Goal: Information Seeking & Learning: Learn about a topic

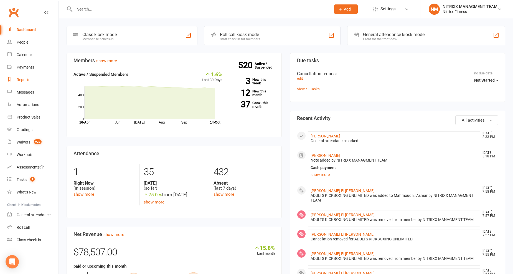
click at [33, 81] on link "Reports" at bounding box center [32, 80] width 51 height 12
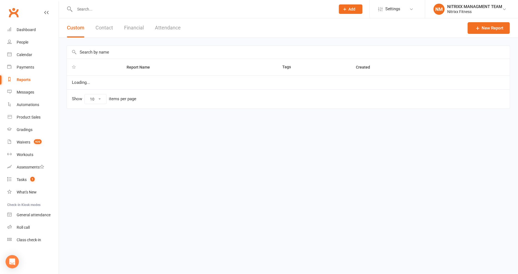
select select "100"
click at [24, 117] on div "Product Sales" at bounding box center [29, 117] width 24 height 4
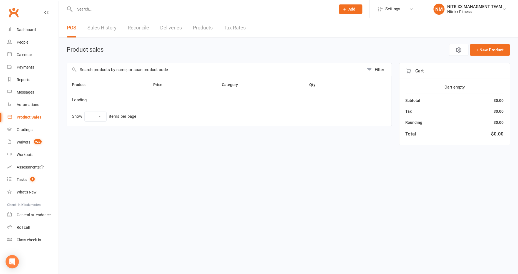
select select "100"
click at [132, 25] on link "Reconcile" at bounding box center [138, 27] width 21 height 19
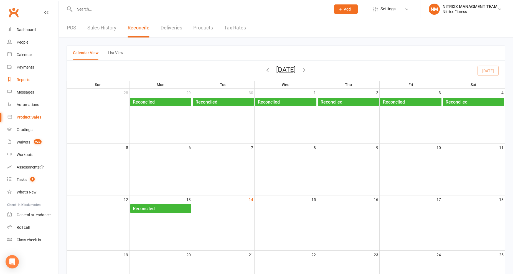
click at [35, 77] on link "Reports" at bounding box center [32, 80] width 51 height 12
select select "100"
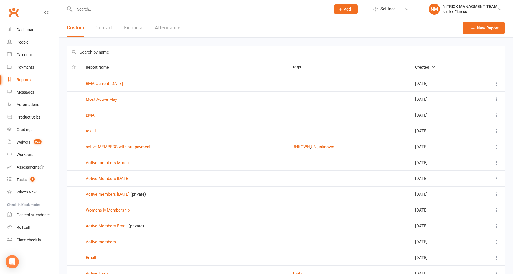
click at [144, 21] on div "Custom Contact Financial Attendance" at bounding box center [124, 27] width 130 height 19
click at [142, 27] on button "Financial" at bounding box center [134, 27] width 20 height 19
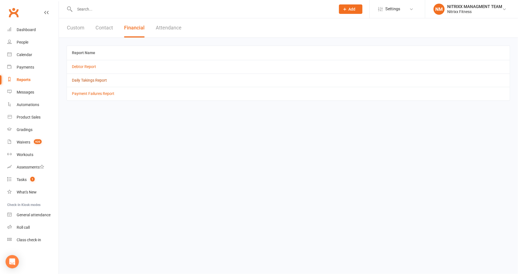
click at [84, 80] on link "Daily Takings Report" at bounding box center [89, 80] width 35 height 4
